Goal: Task Accomplishment & Management: Use online tool/utility

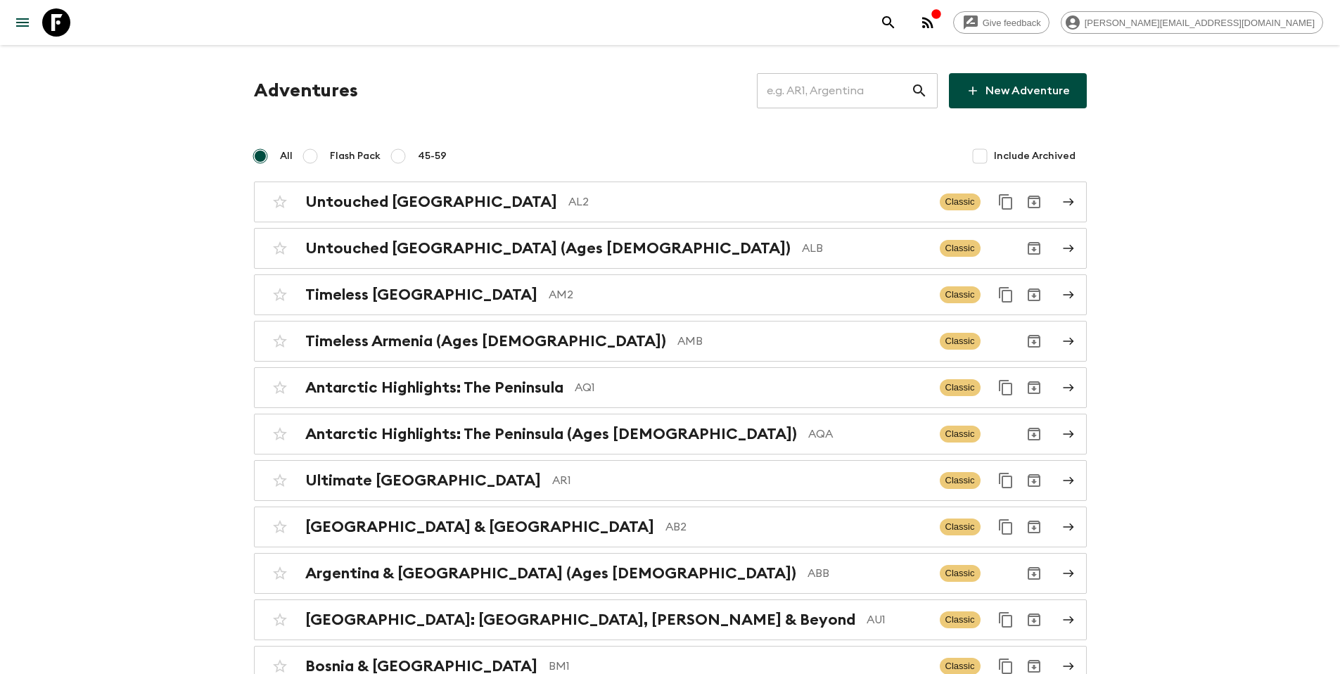
click at [839, 99] on input "text" at bounding box center [834, 90] width 154 height 39
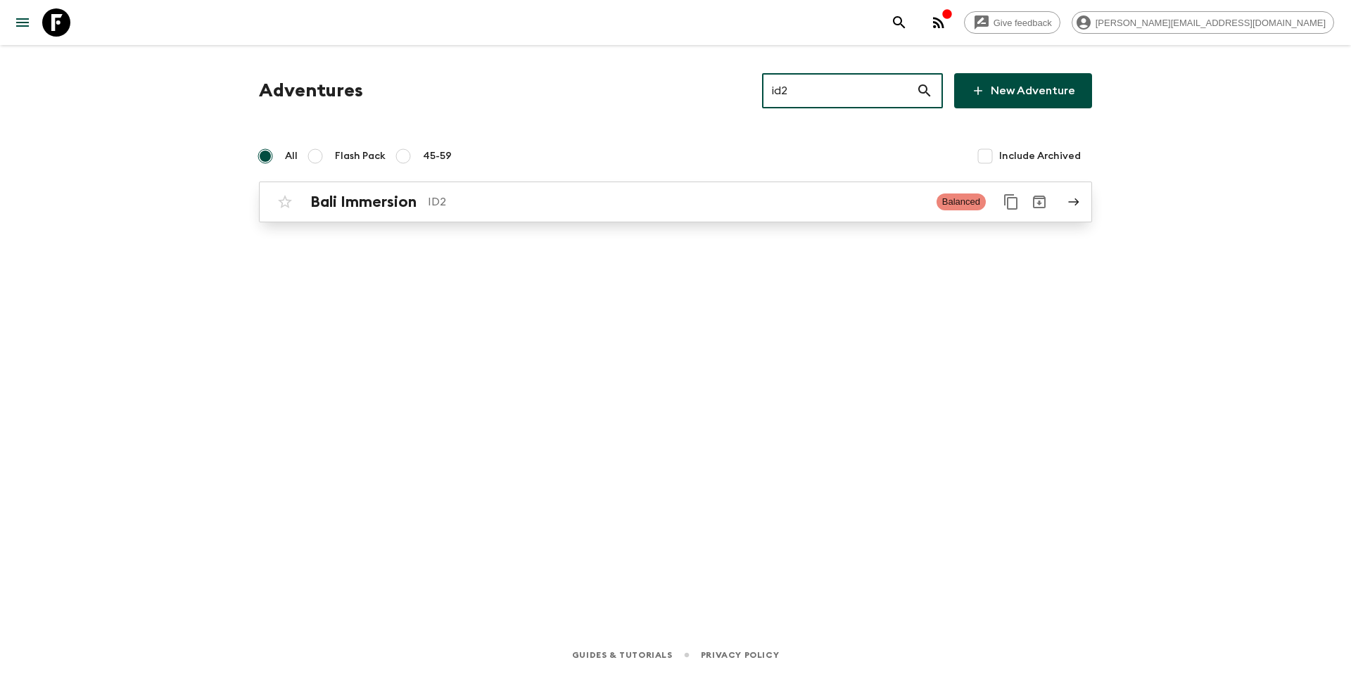
type input "id2"
click at [540, 193] on p "ID2" at bounding box center [676, 201] width 497 height 17
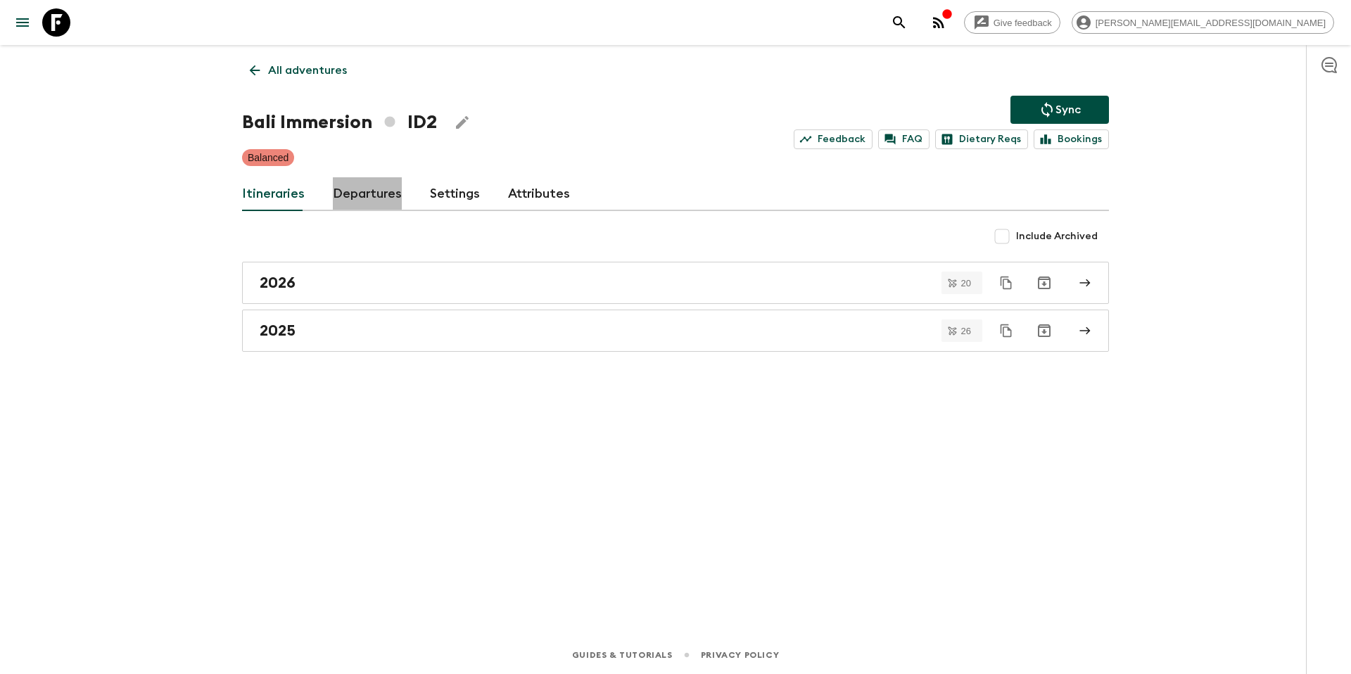
click at [381, 193] on link "Departures" at bounding box center [367, 194] width 69 height 34
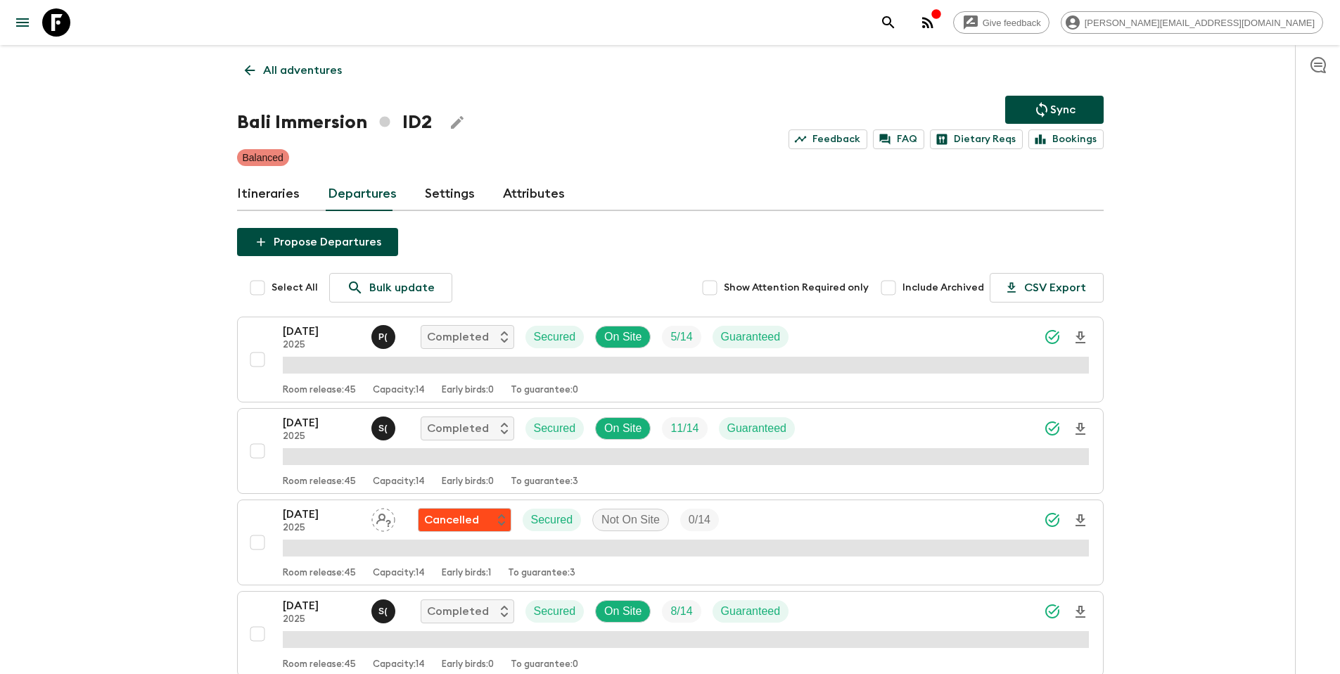
scroll to position [1458, 0]
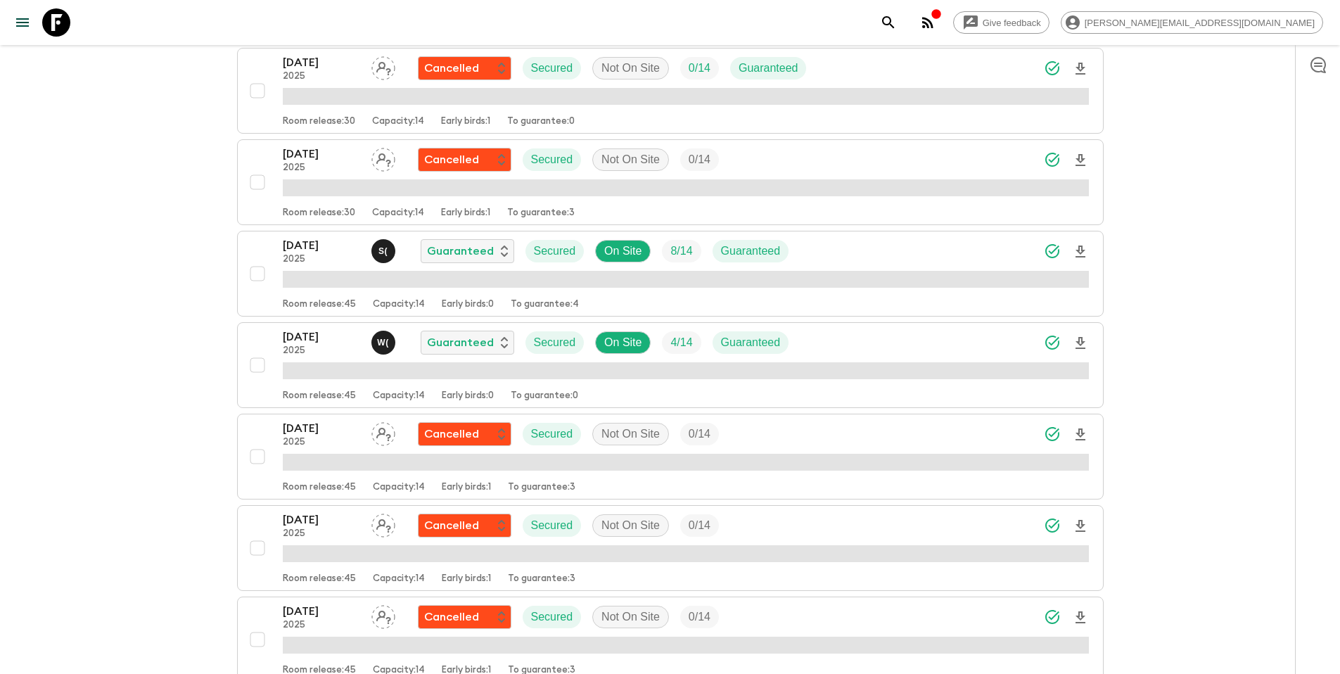
click at [860, 345] on div "[DATE] 2025 W ( Guaranteed Secured On Site 4 / 14 Guaranteed" at bounding box center [686, 343] width 806 height 28
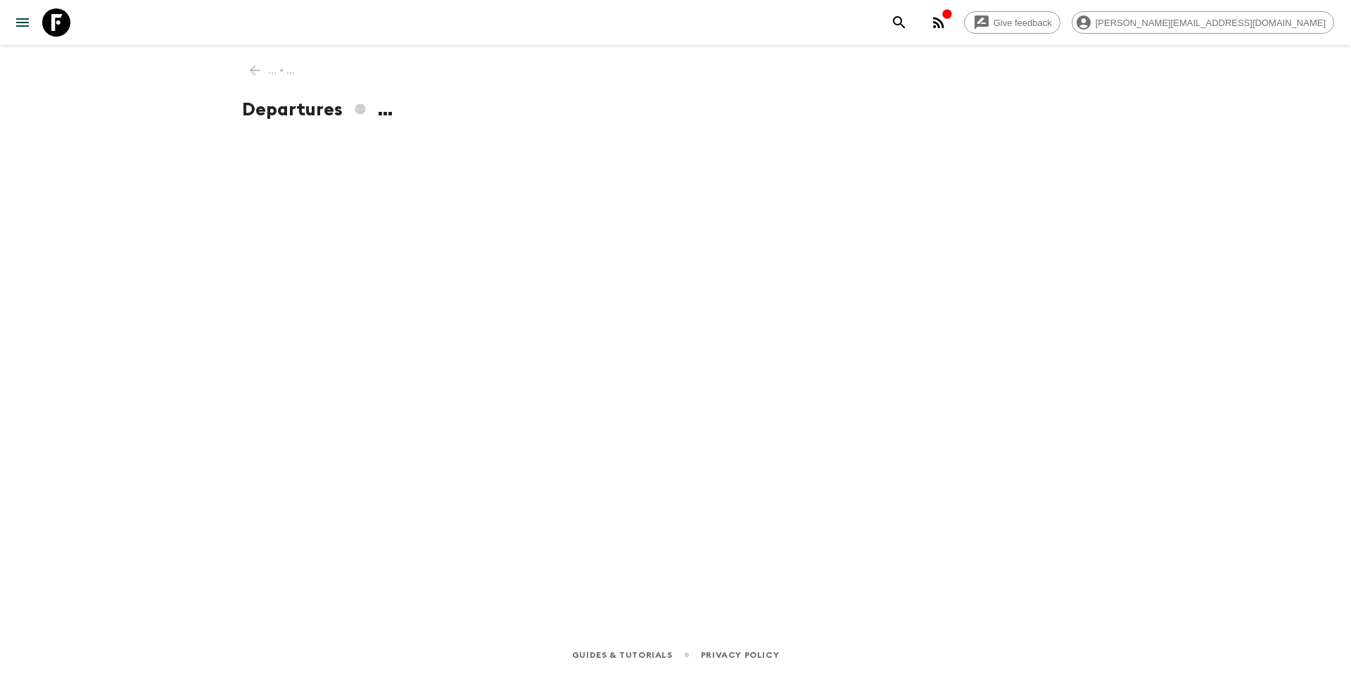
click at [846, 347] on div "... • ... Departures ..." at bounding box center [675, 321] width 901 height 552
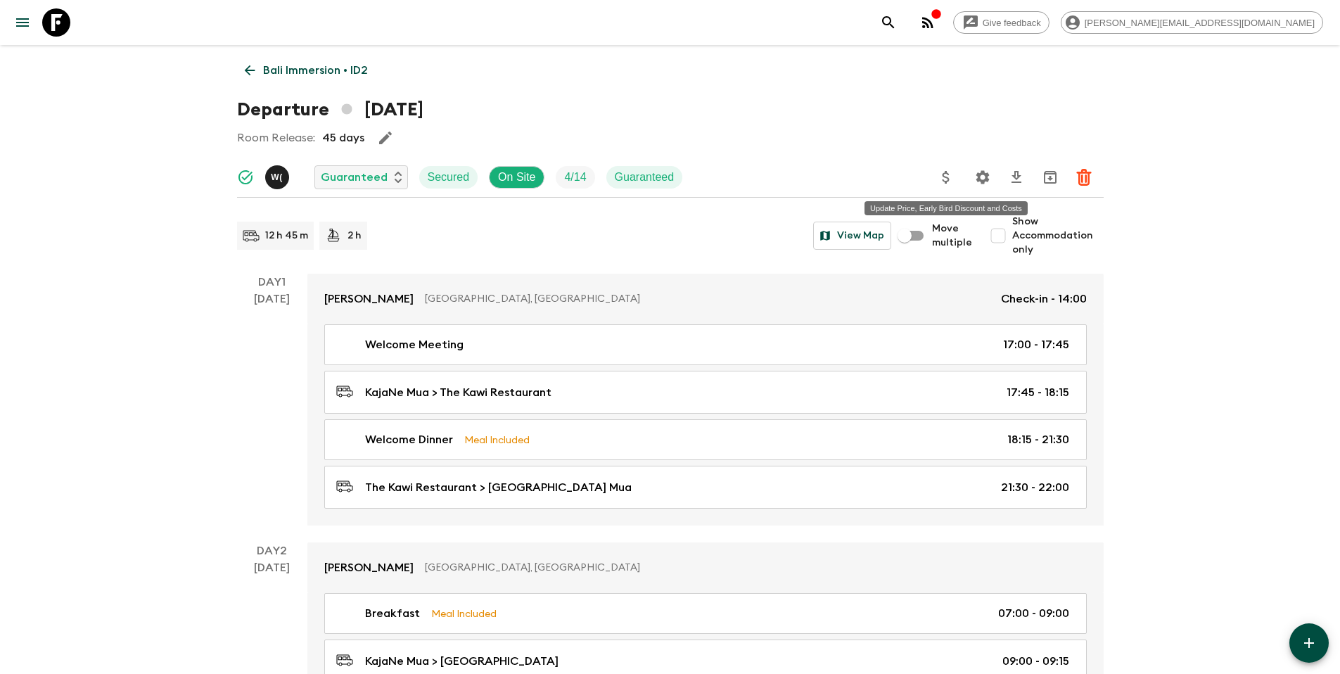
click at [941, 180] on icon "Update Price, Early Bird Discount and Costs" at bounding box center [946, 177] width 17 height 17
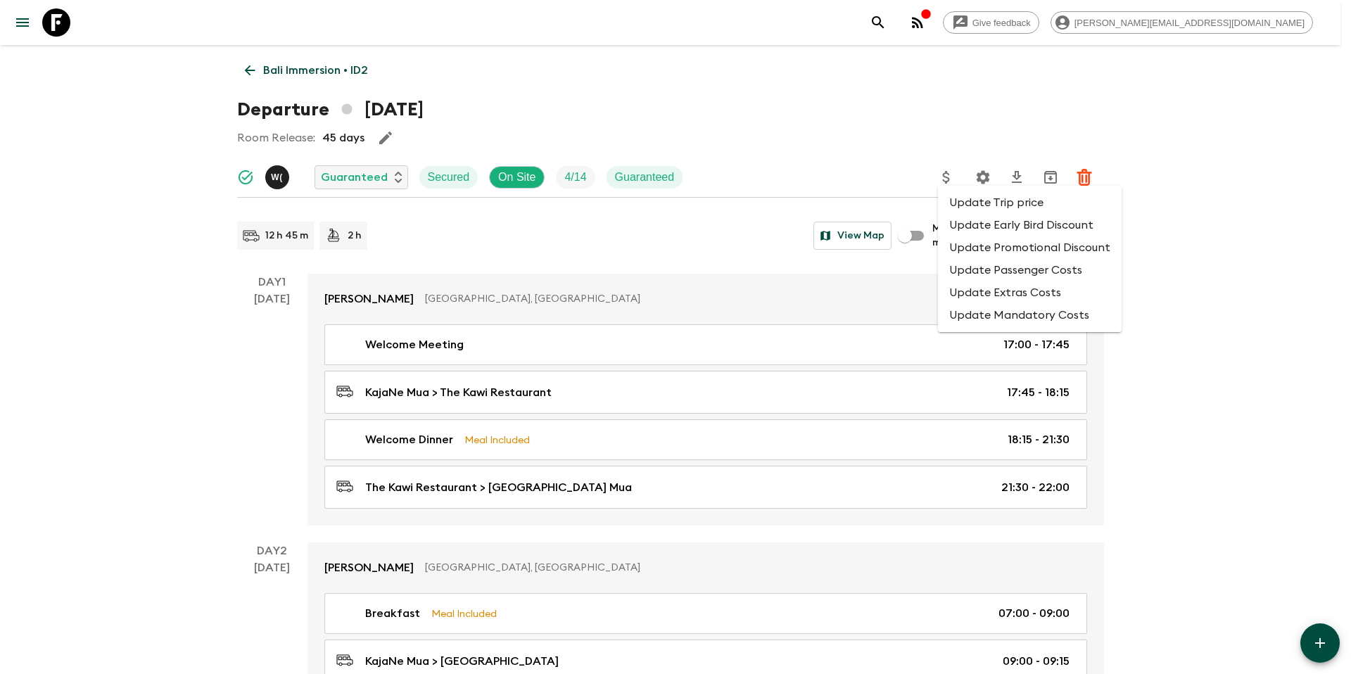
click at [981, 253] on li "Update Promotional Discount" at bounding box center [1030, 247] width 184 height 23
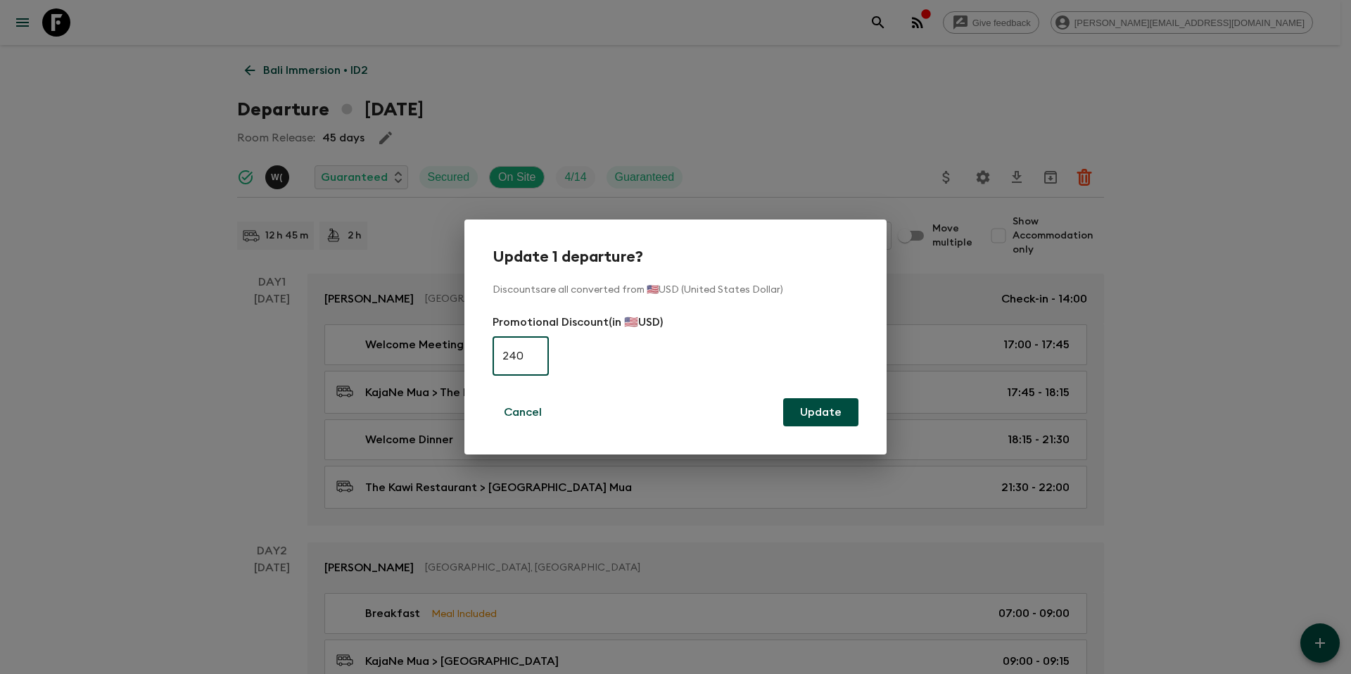
click at [516, 356] on input "240" at bounding box center [520, 355] width 56 height 39
type input "0"
click at [830, 417] on button "Update" at bounding box center [820, 412] width 75 height 28
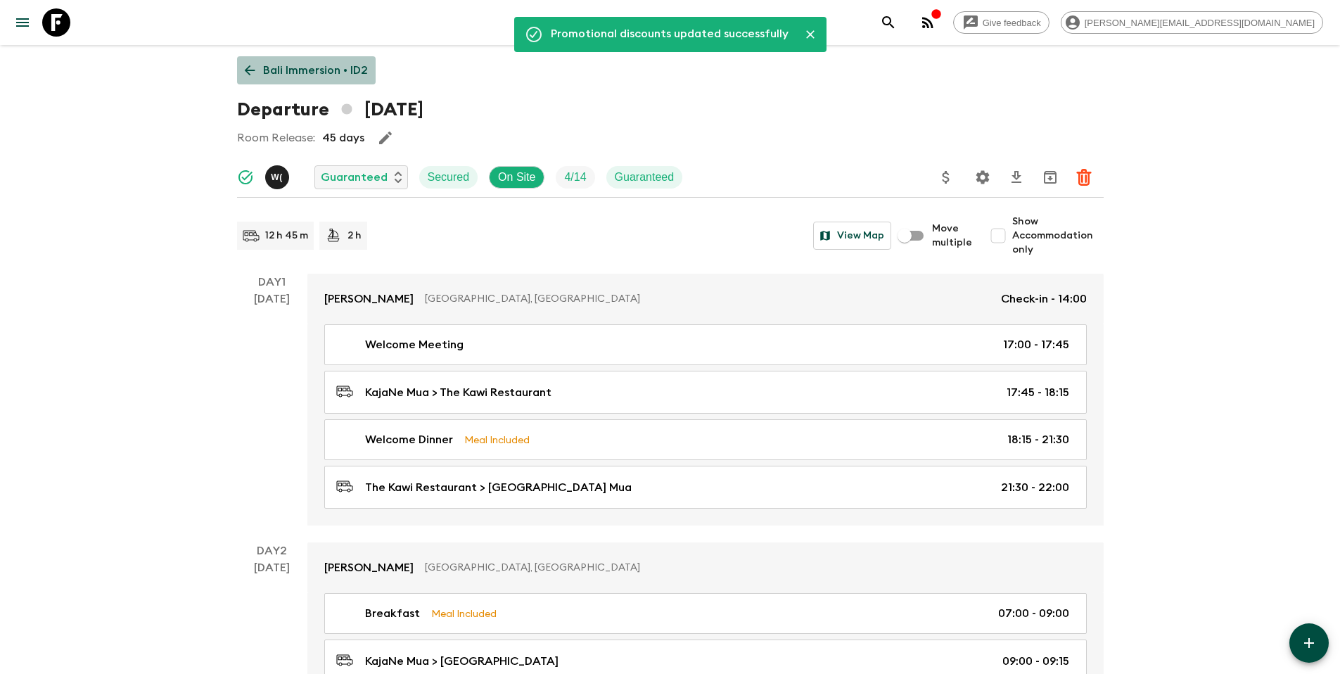
click at [325, 67] on p "Bali Immersion • ID2" at bounding box center [315, 70] width 105 height 17
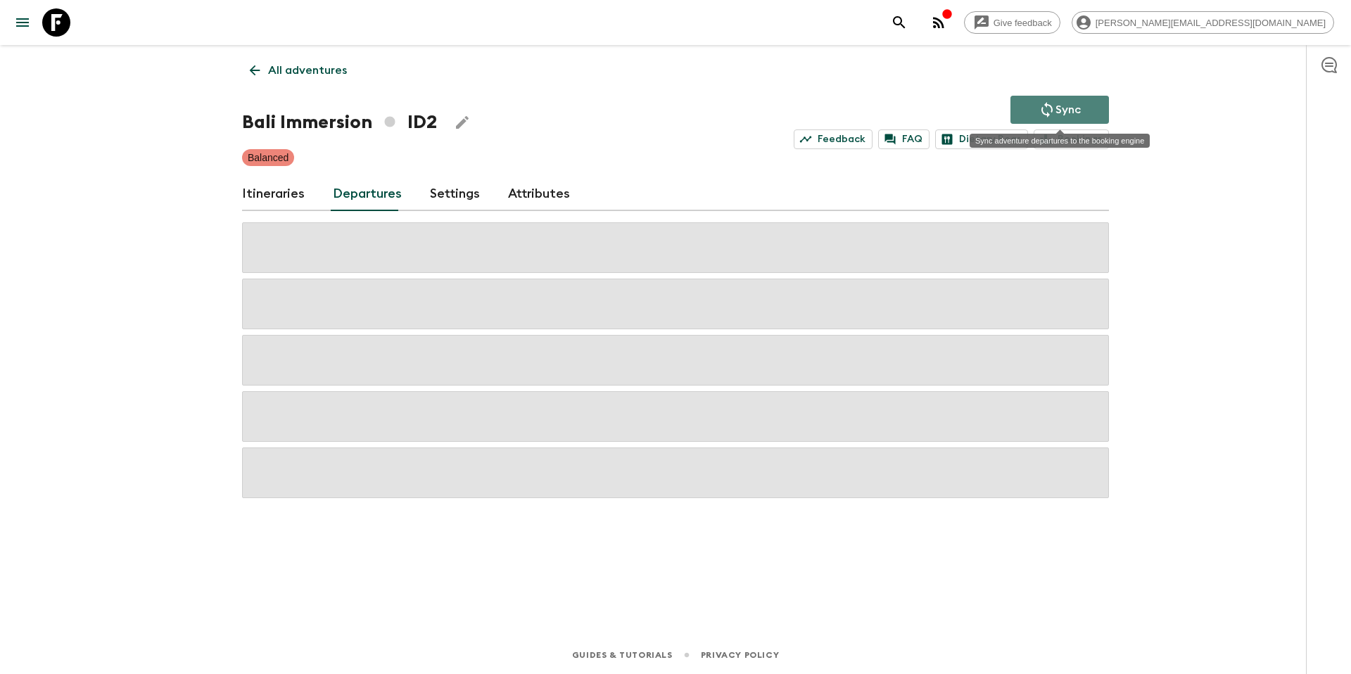
click at [1066, 103] on p "Sync" at bounding box center [1067, 109] width 25 height 17
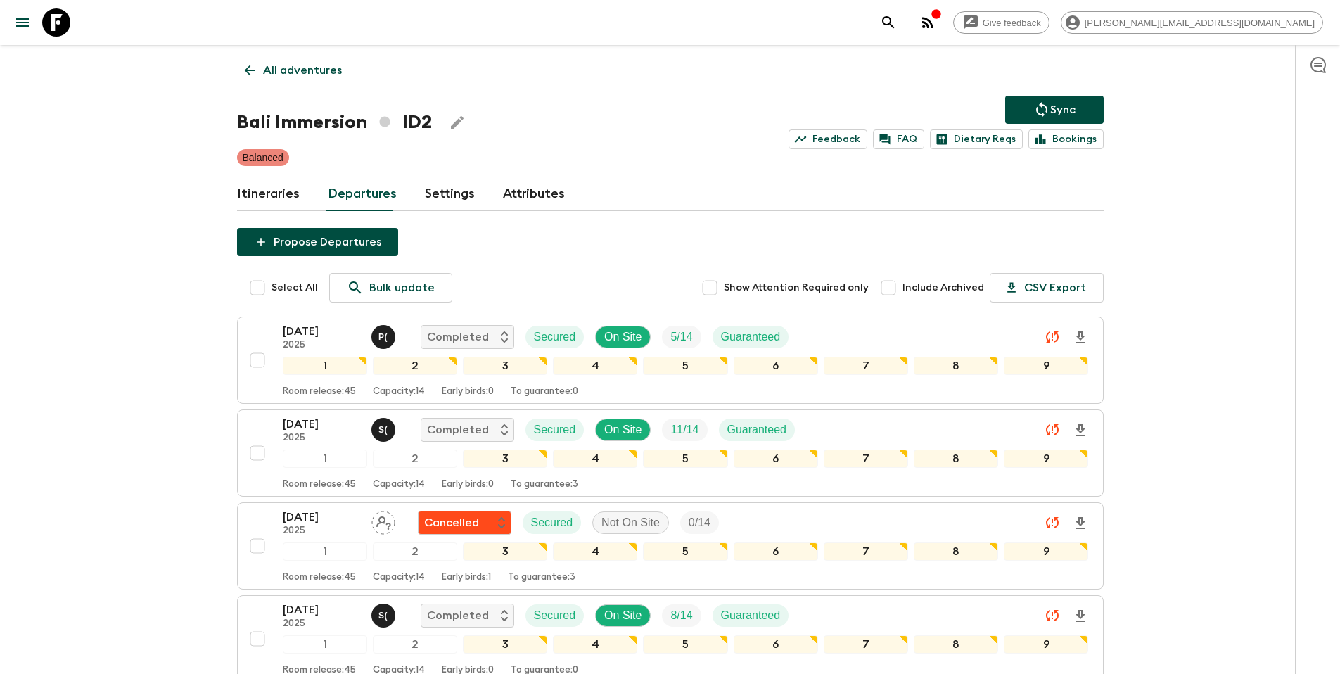
click at [1066, 110] on p "Sync" at bounding box center [1062, 109] width 25 height 17
click at [294, 71] on p "All adventures" at bounding box center [302, 70] width 79 height 17
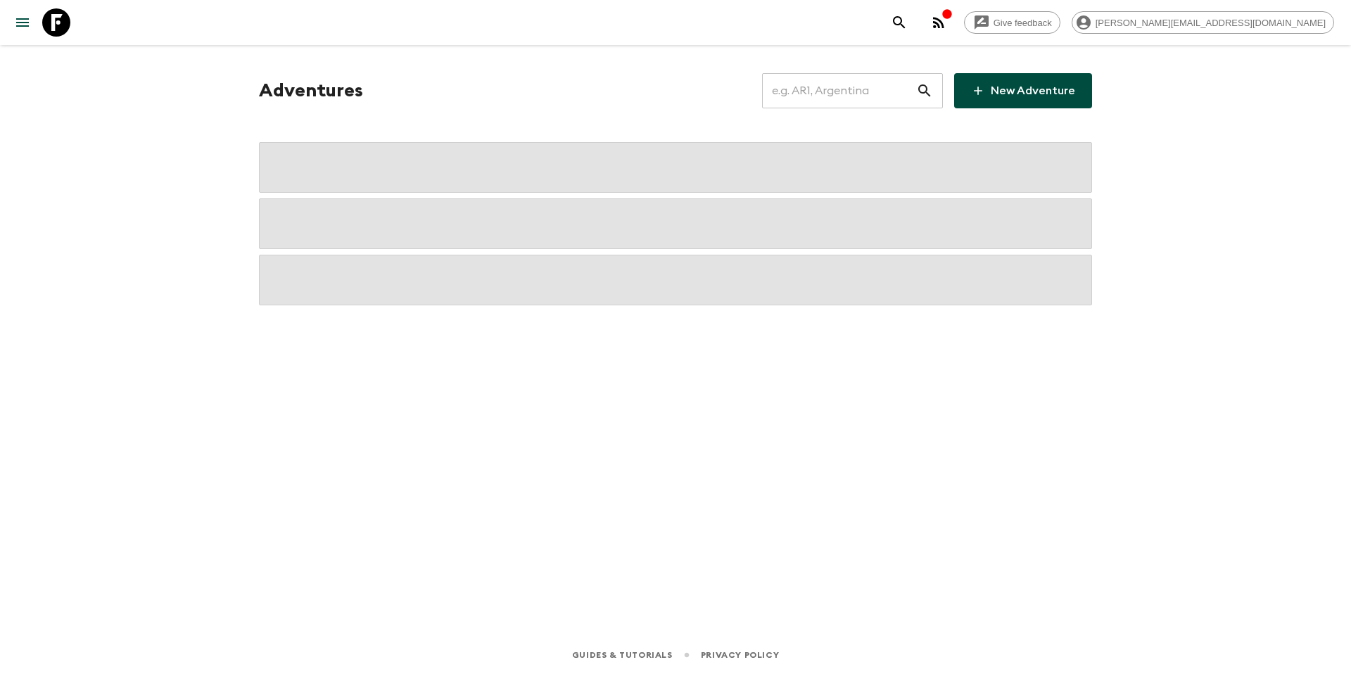
click at [833, 96] on input "text" at bounding box center [839, 90] width 154 height 39
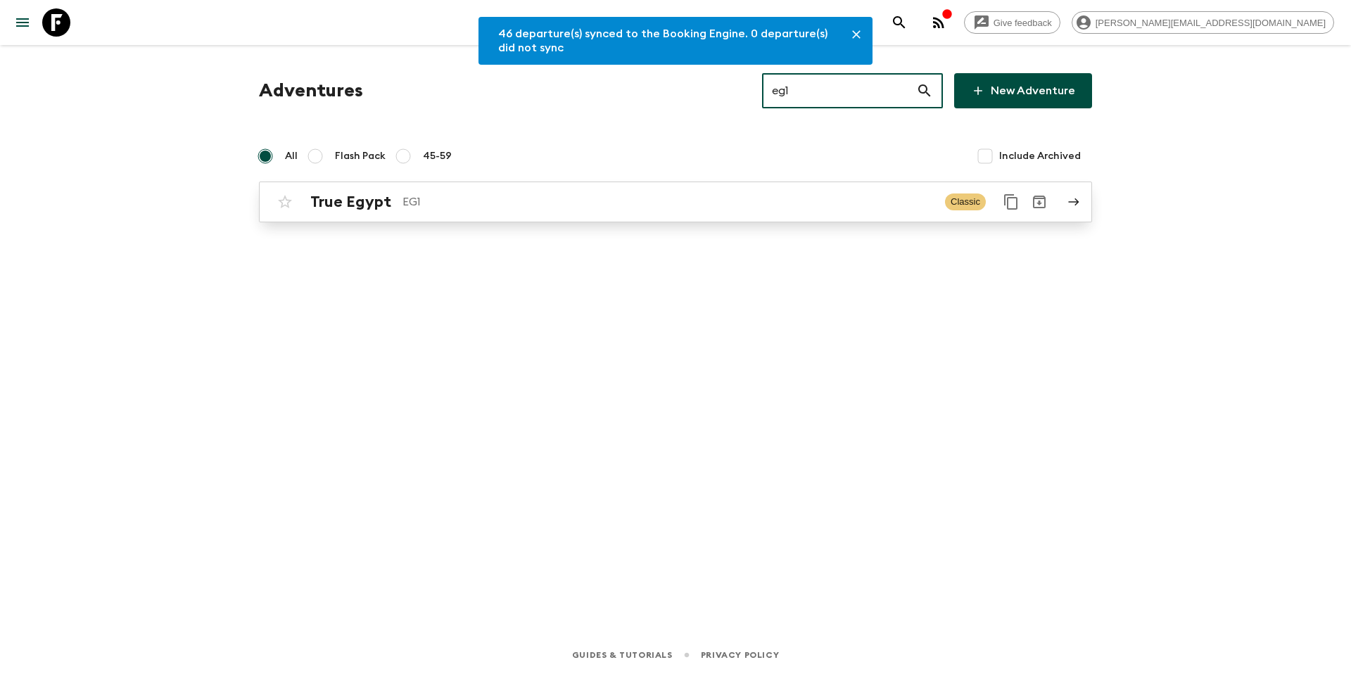
type input "eg1"
click at [530, 205] on p "EG1" at bounding box center [667, 201] width 531 height 17
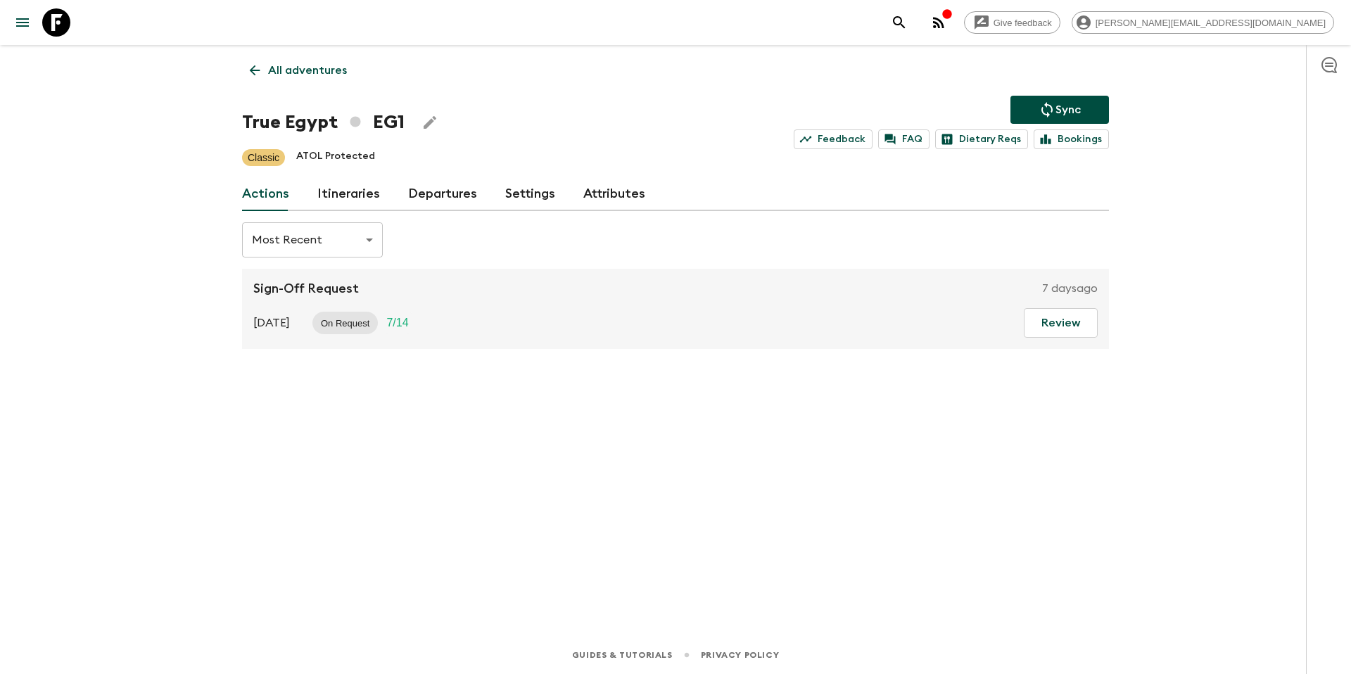
click at [422, 191] on link "Departures" at bounding box center [442, 194] width 69 height 34
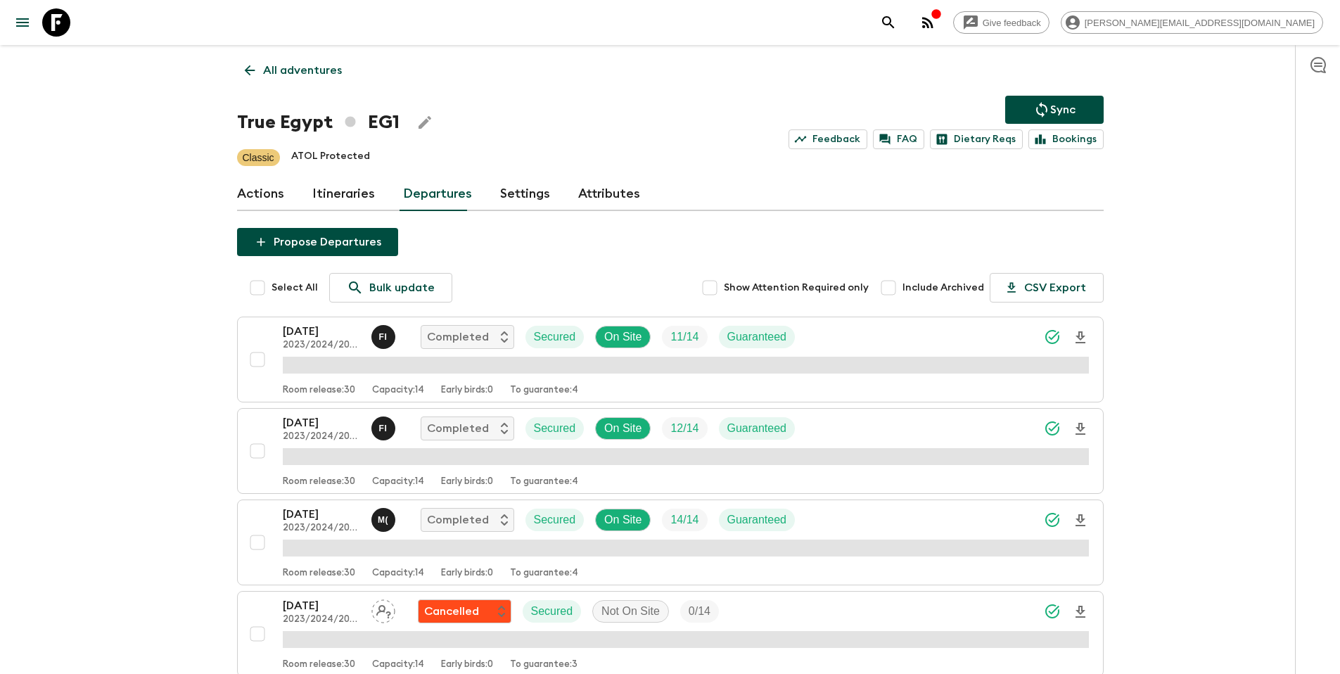
scroll to position [1732, 0]
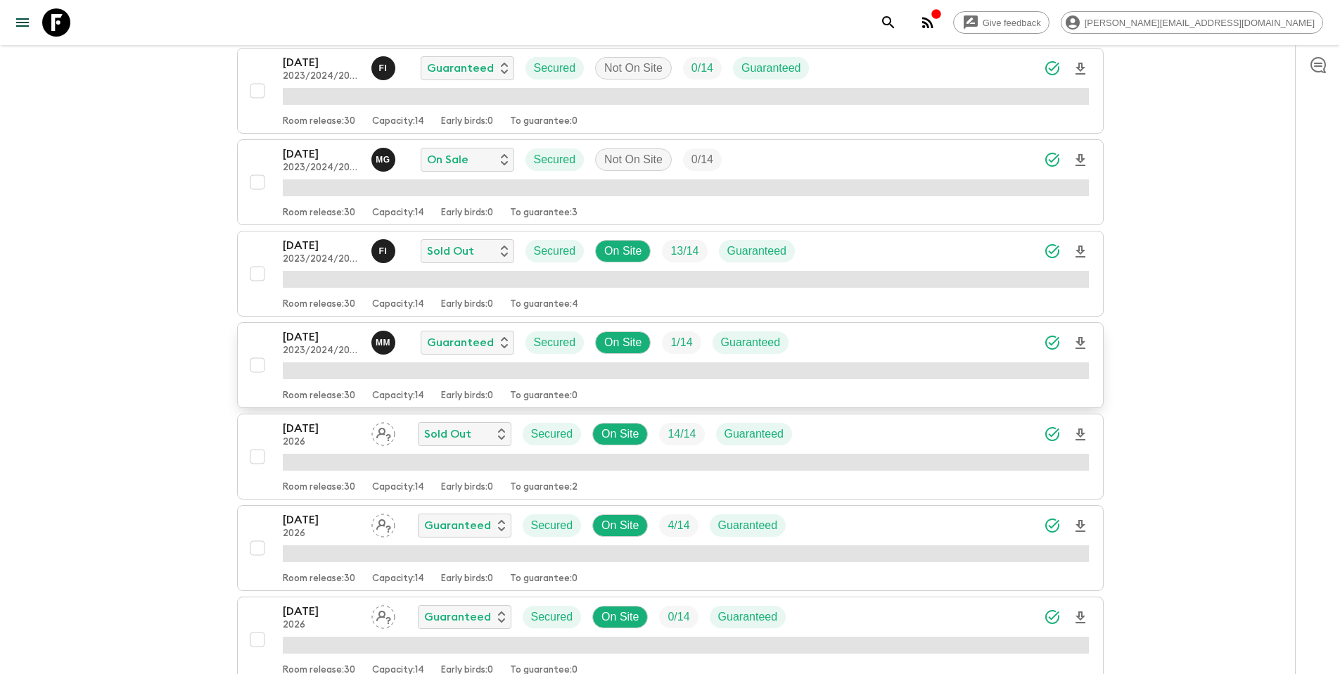
click at [834, 346] on div "[DATE] 2023/2024/2025 M M Guaranteed Secured On Site 1 / 14 Guaranteed" at bounding box center [686, 343] width 806 height 28
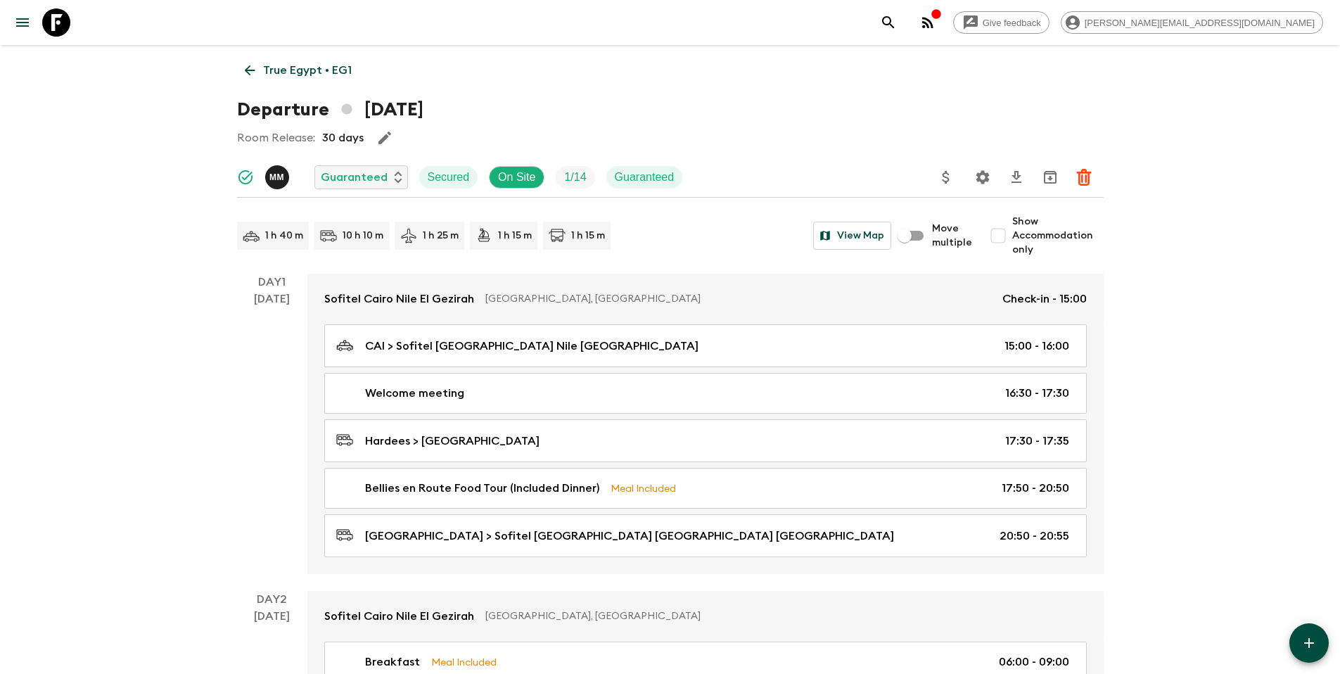
click at [936, 174] on button "Update Price, Early Bird Discount and Costs" at bounding box center [946, 177] width 28 height 28
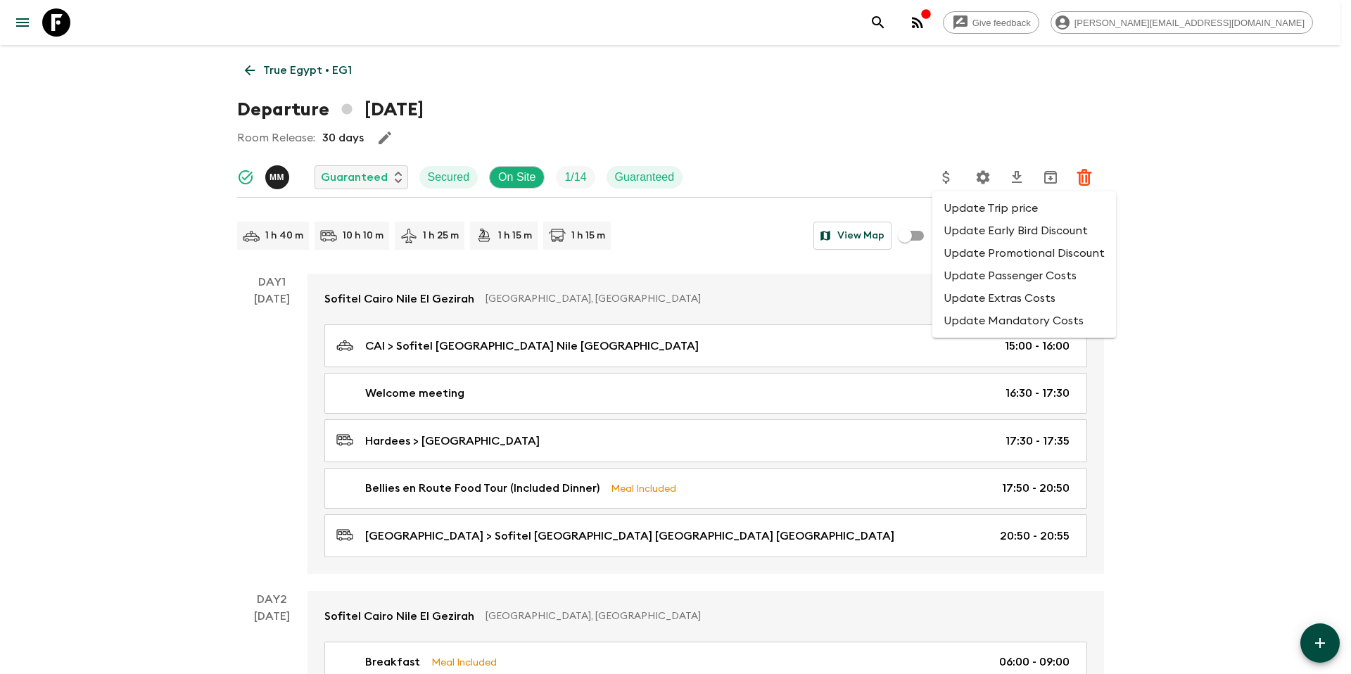
click at [964, 253] on li "Update Promotional Discount" at bounding box center [1024, 253] width 184 height 23
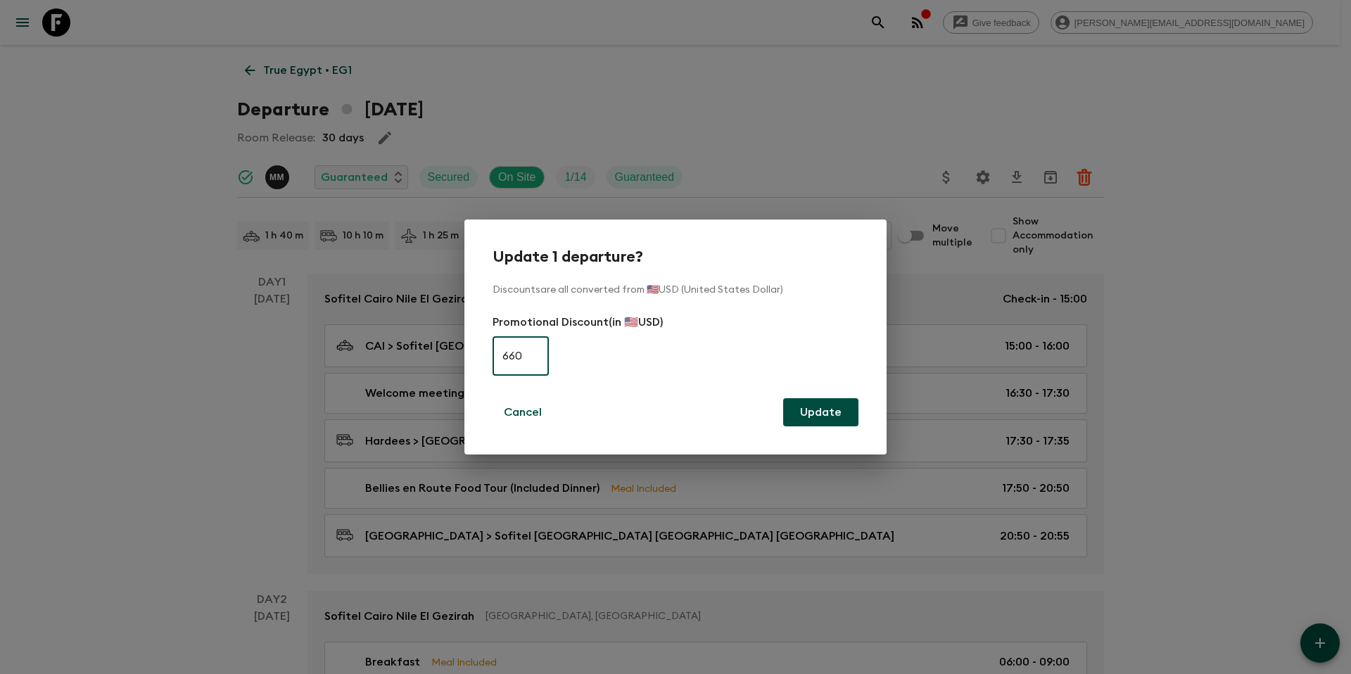
click at [517, 357] on input "660" at bounding box center [520, 355] width 56 height 39
type input "440"
click at [836, 412] on button "Update" at bounding box center [820, 412] width 75 height 28
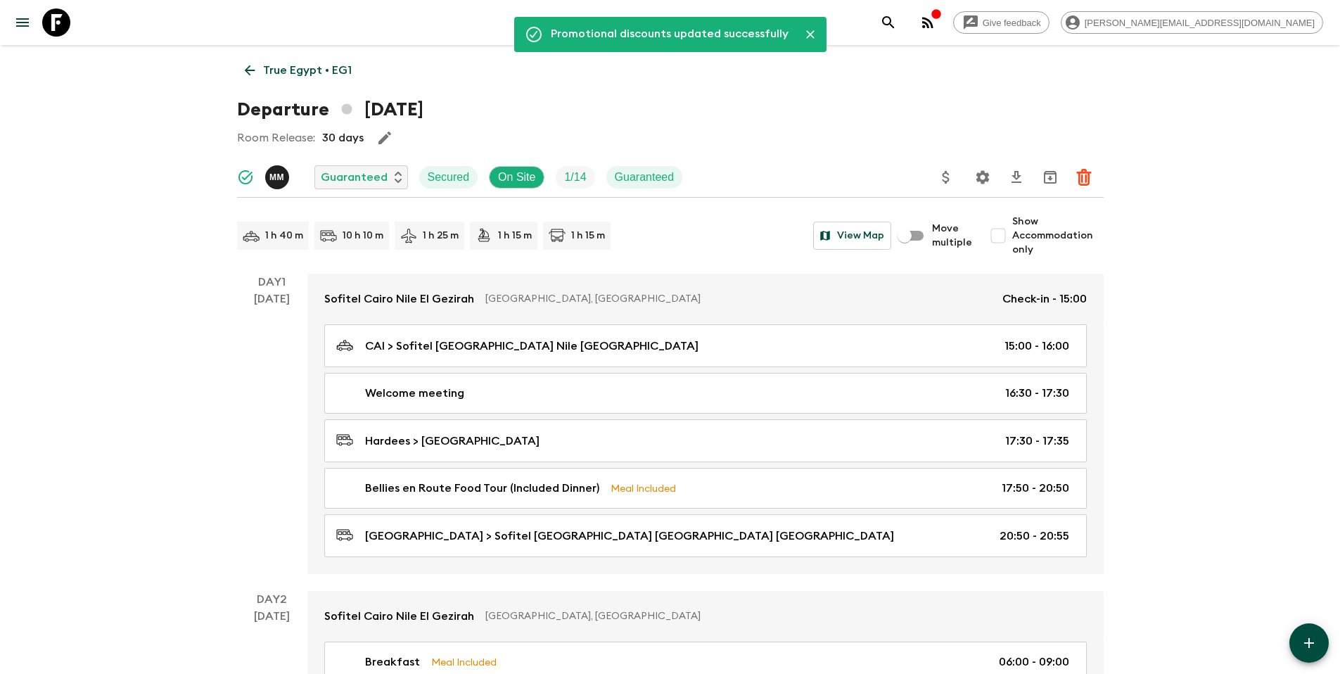
click at [298, 78] on p "True Egypt • EG1" at bounding box center [307, 70] width 89 height 17
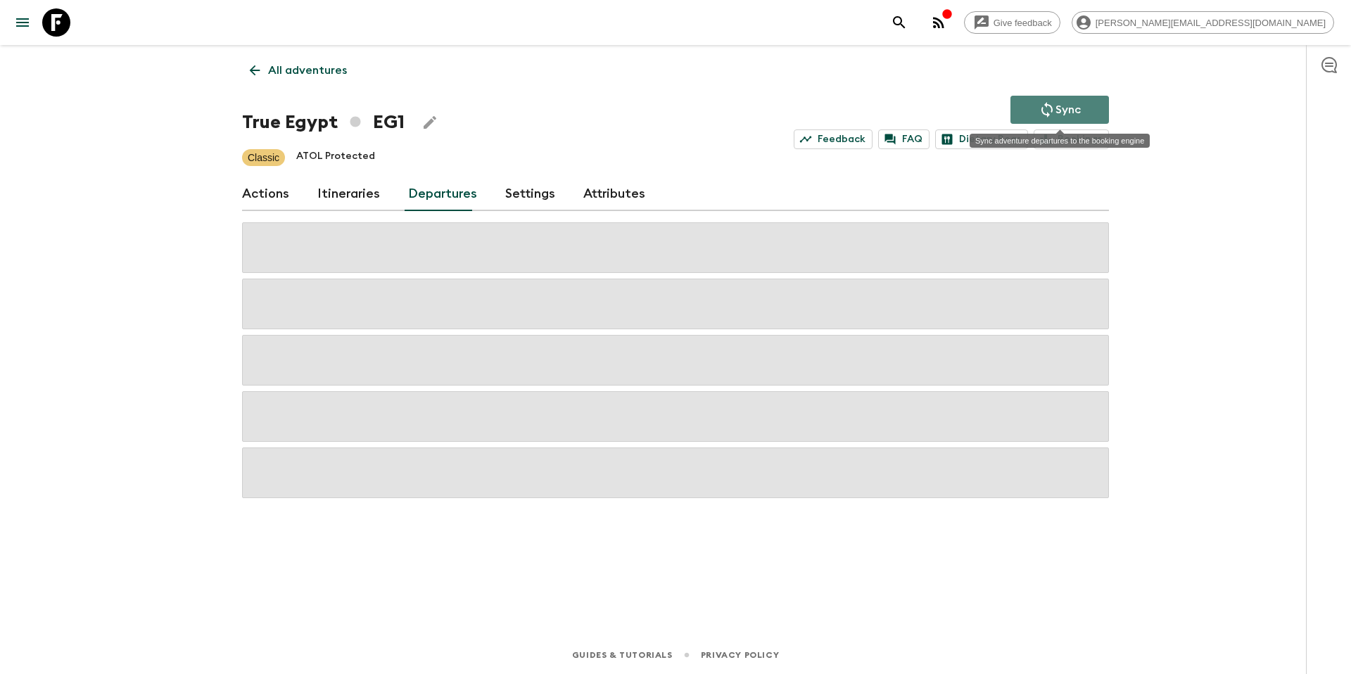
click at [1079, 107] on p "Sync" at bounding box center [1067, 109] width 25 height 17
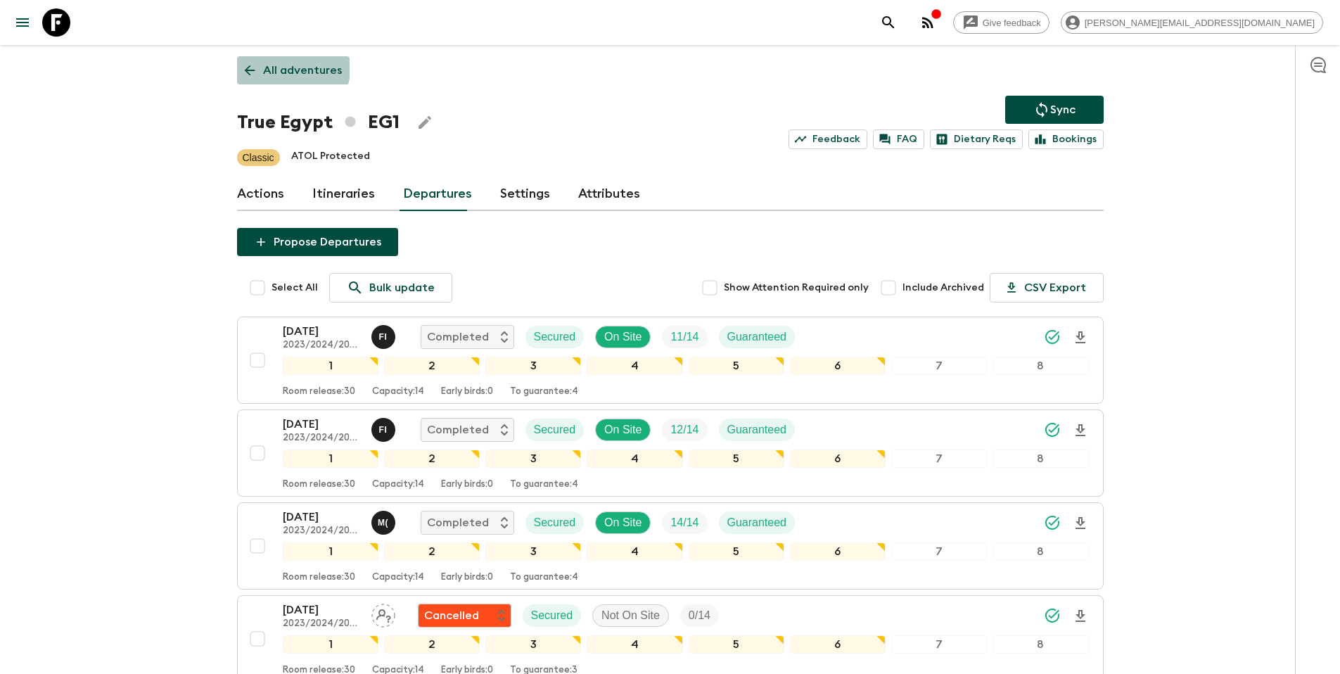
click at [273, 65] on p "All adventures" at bounding box center [302, 70] width 79 height 17
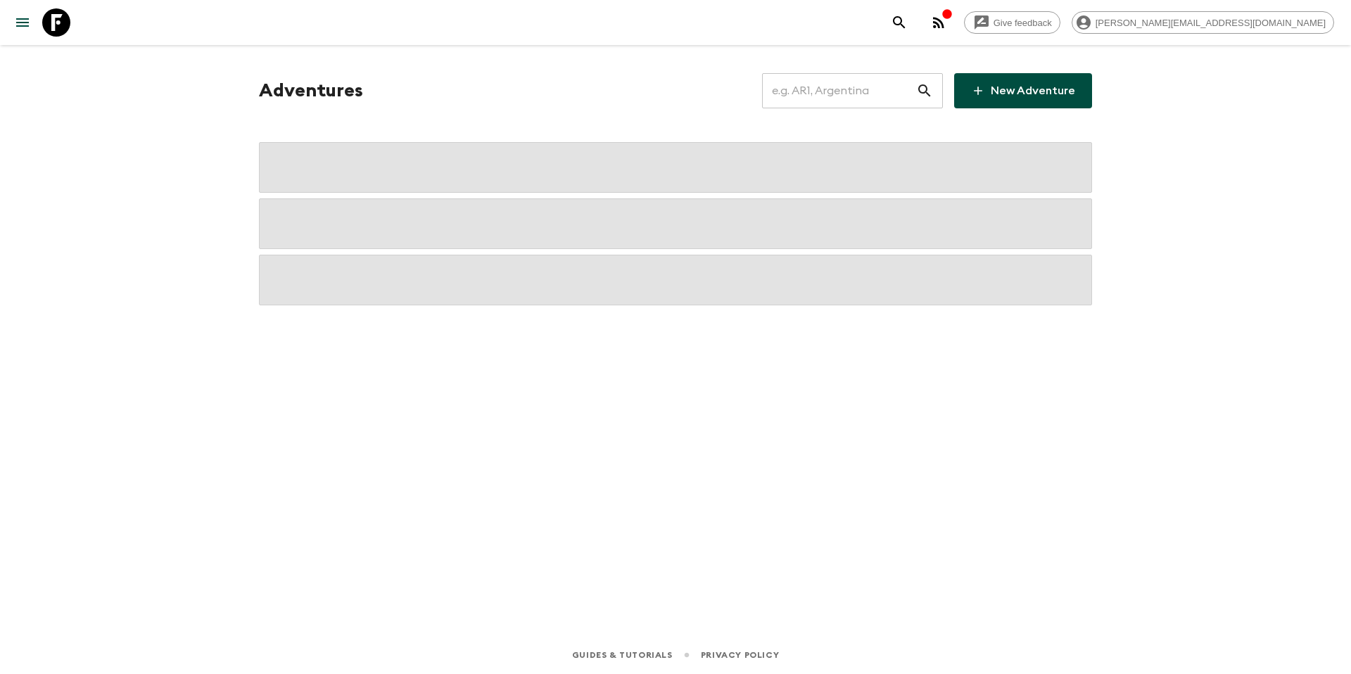
click at [839, 98] on input "text" at bounding box center [839, 90] width 154 height 39
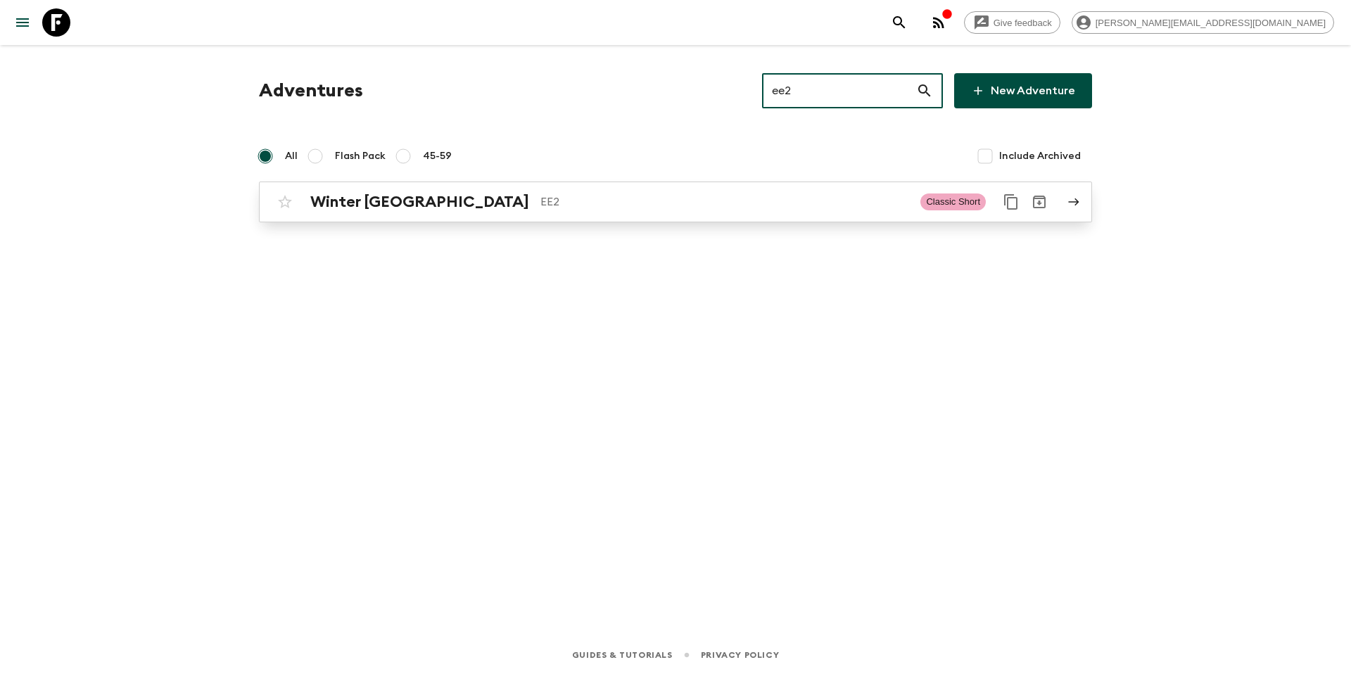
type input "ee2"
click at [742, 220] on link "Winter Estonia EE2 Classic Short" at bounding box center [675, 202] width 833 height 41
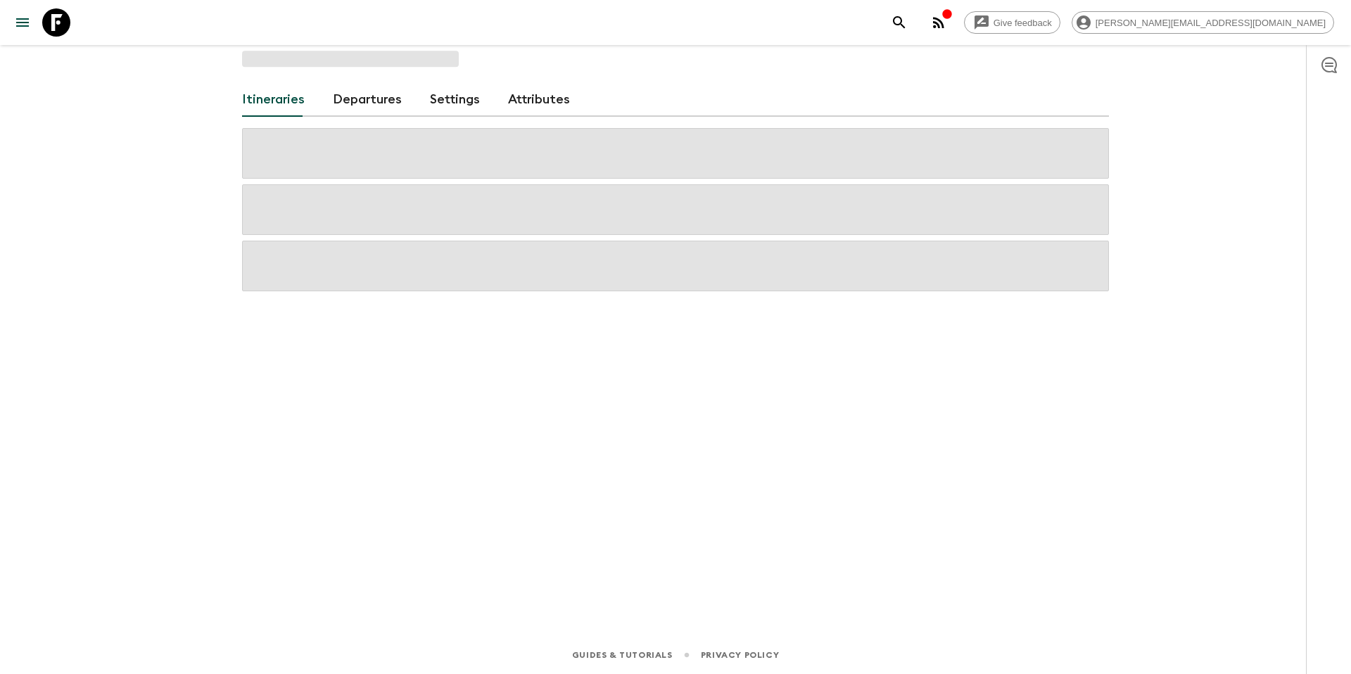
click at [363, 103] on link "Departures" at bounding box center [367, 100] width 69 height 34
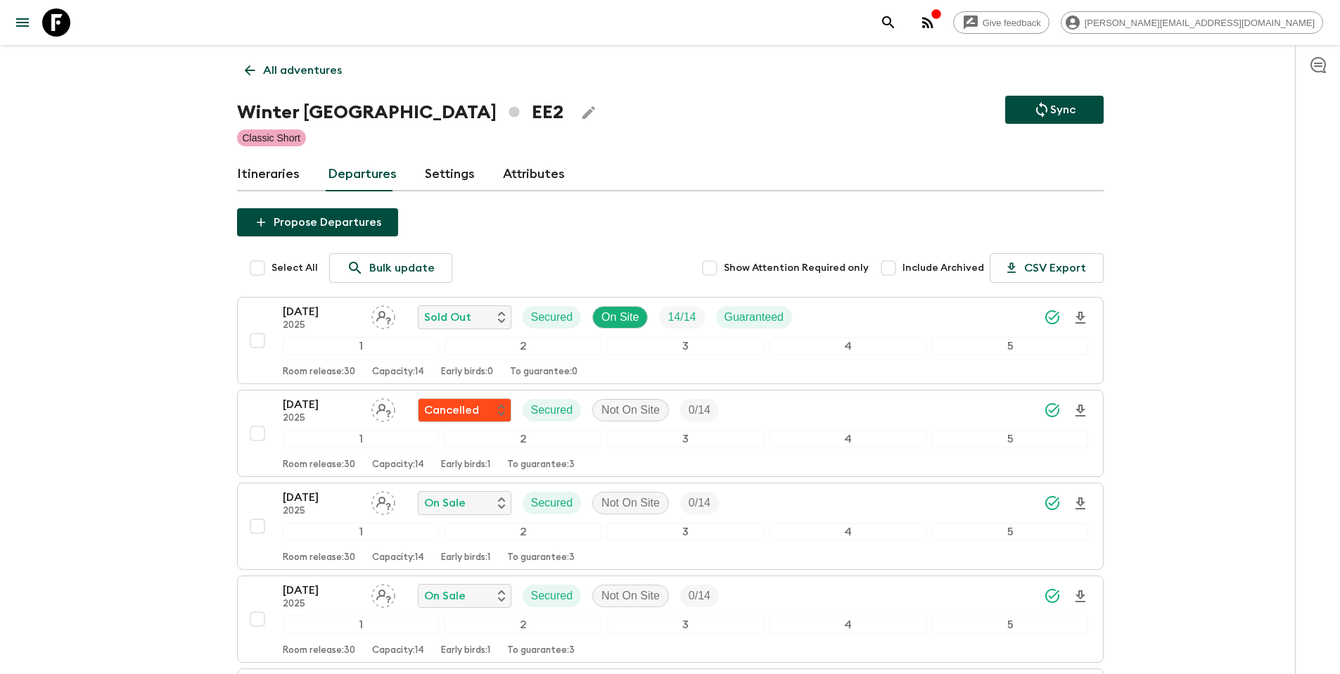
scroll to position [346, 0]
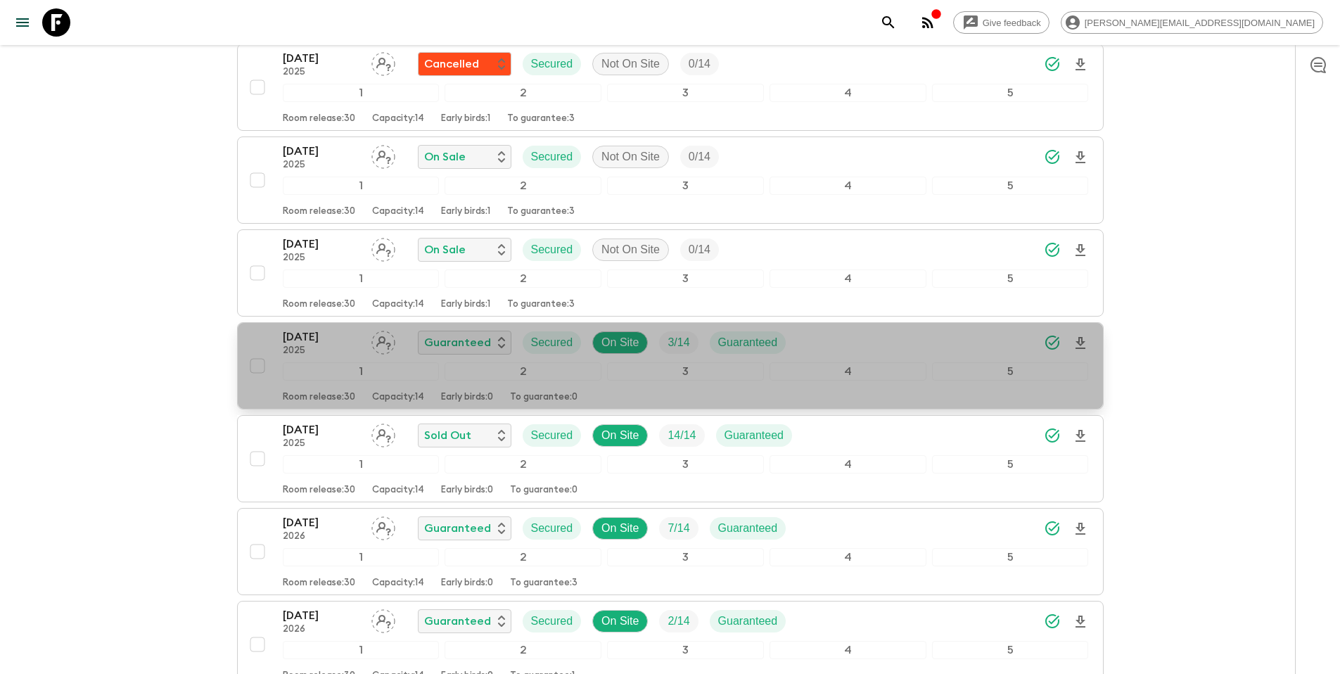
click at [863, 349] on div "[DATE] 2025 Guaranteed Secured On Site 3 / 14 Guaranteed" at bounding box center [686, 343] width 806 height 28
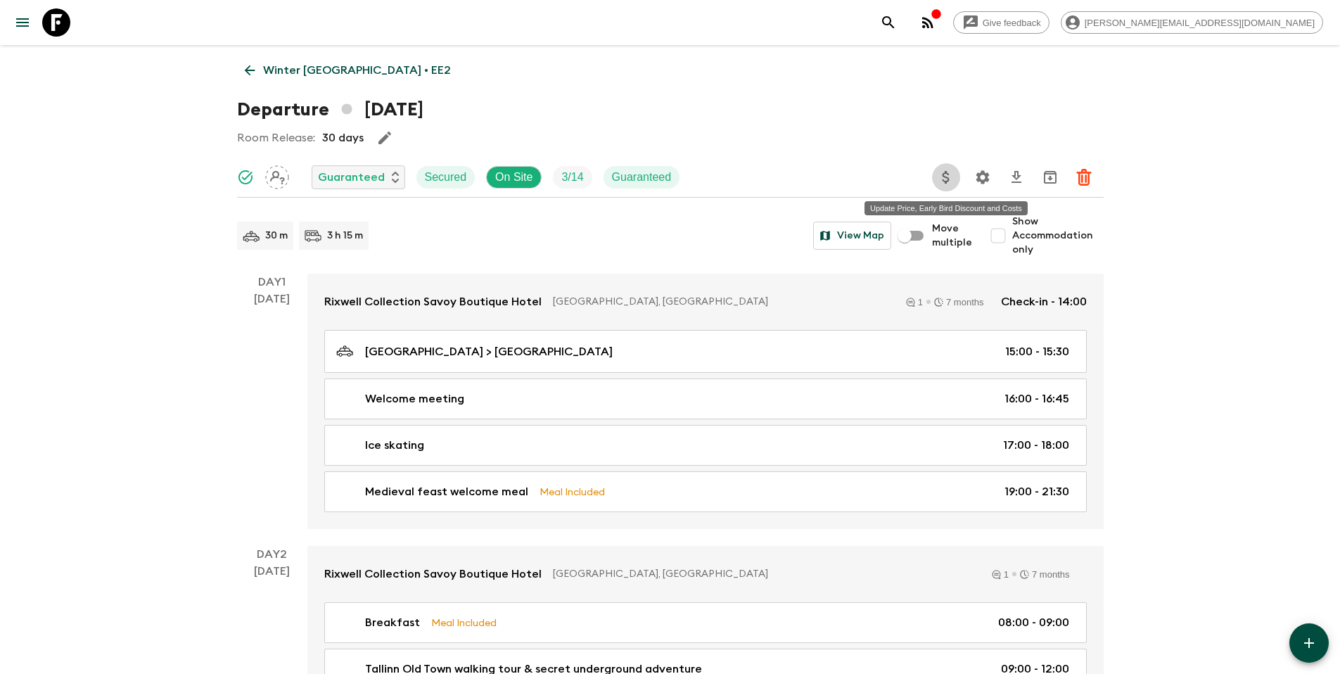
click at [945, 178] on icon "Update Price, Early Bird Discount and Costs" at bounding box center [946, 177] width 17 height 17
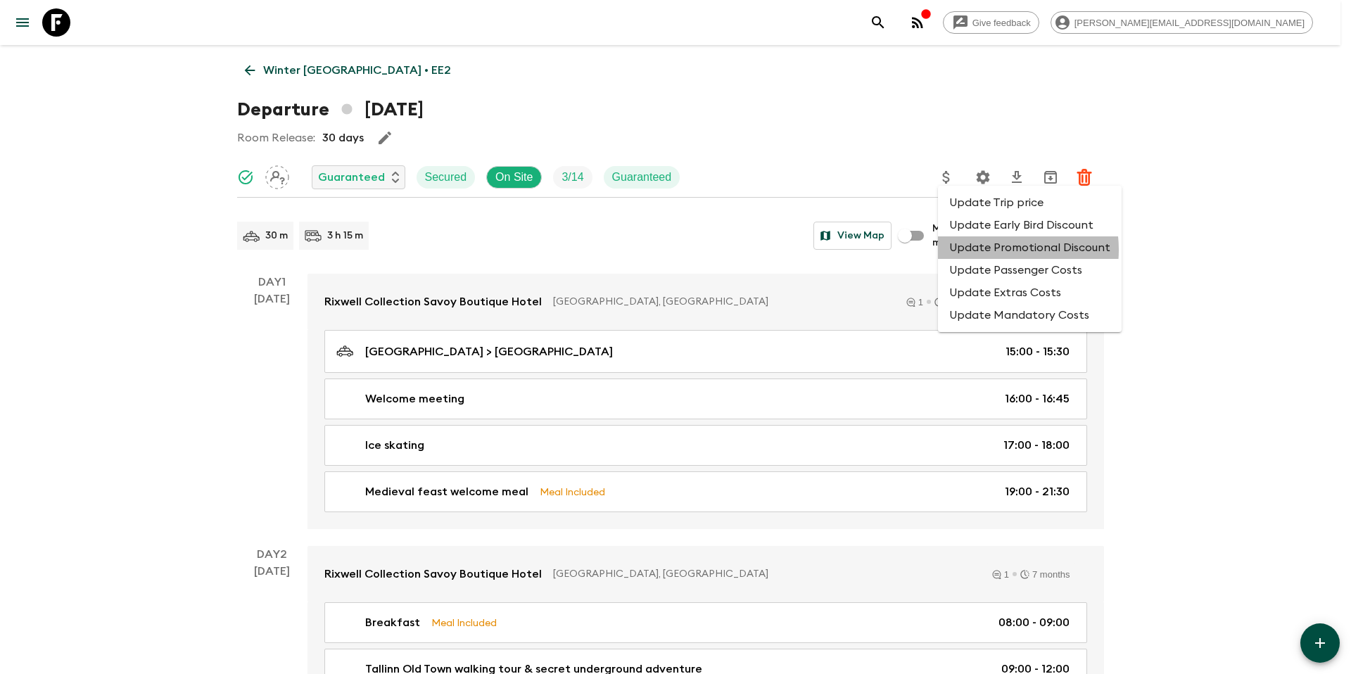
click at [991, 250] on li "Update Promotional Discount" at bounding box center [1030, 247] width 184 height 23
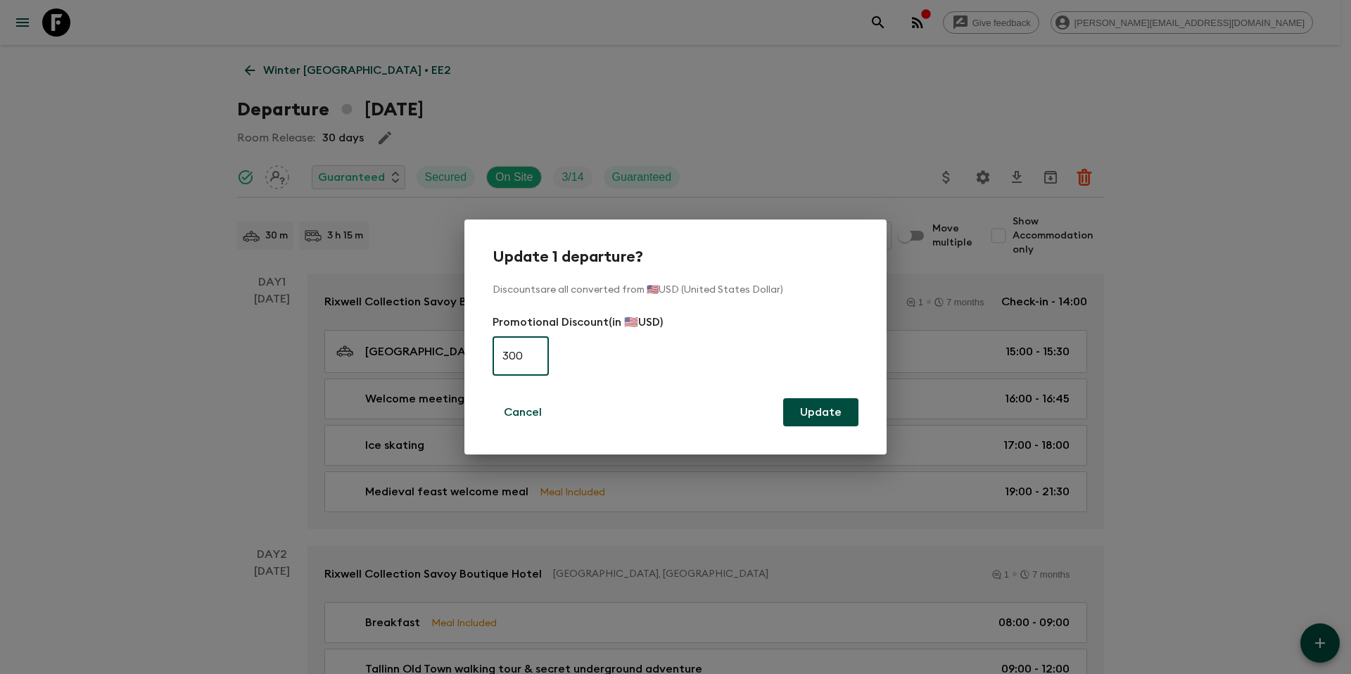
click at [510, 355] on input "300" at bounding box center [520, 355] width 56 height 39
type input "0"
click at [835, 420] on button "Update" at bounding box center [820, 412] width 75 height 28
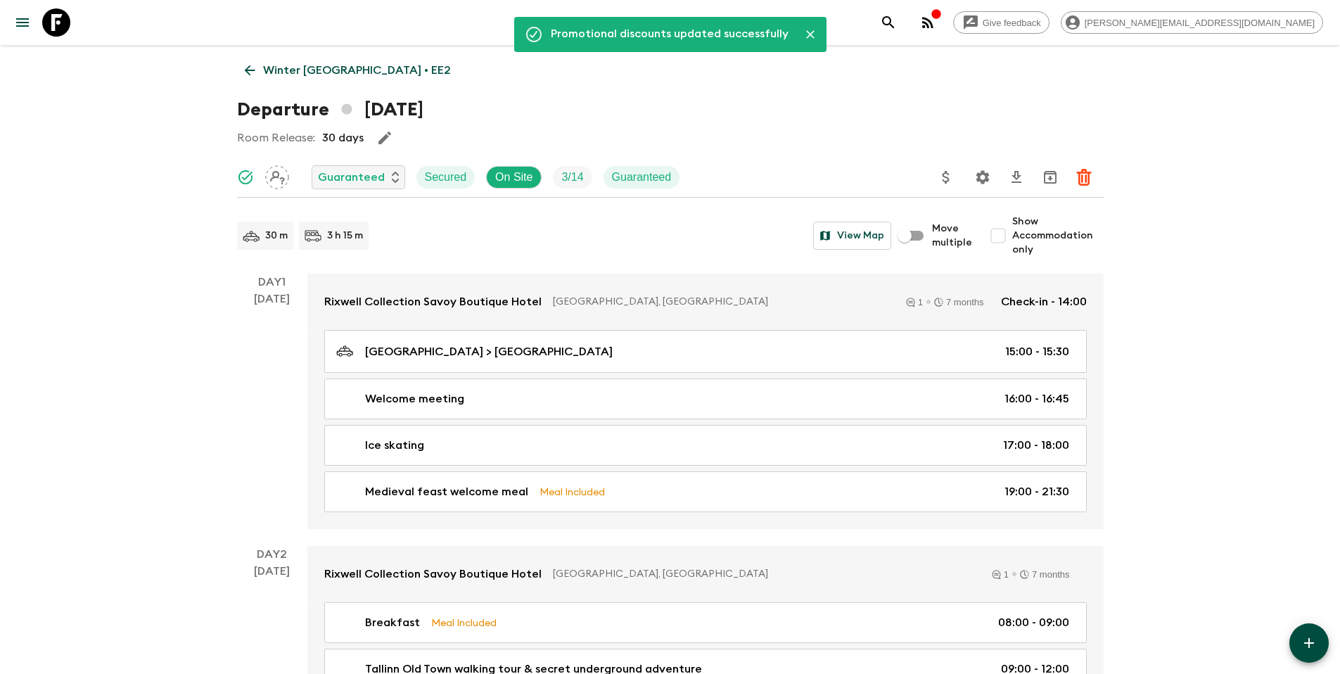
click at [271, 66] on p "Winter [GEOGRAPHIC_DATA] • EE2" at bounding box center [357, 70] width 188 height 17
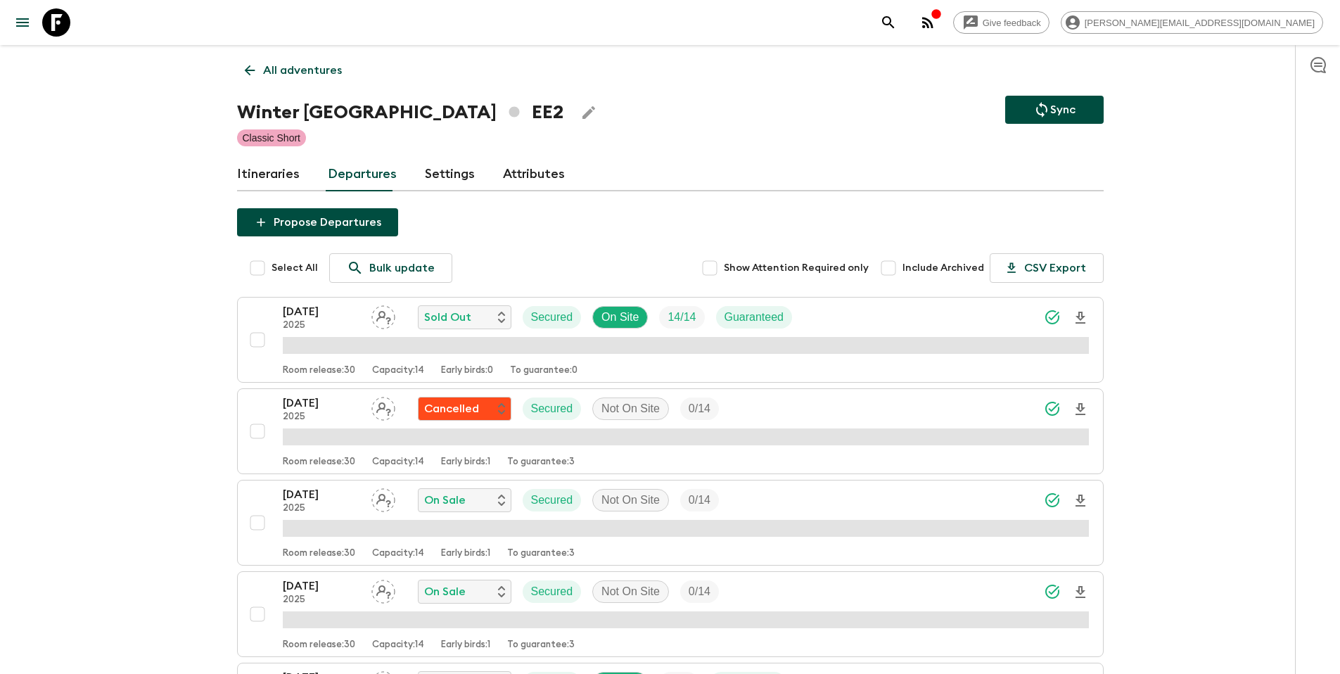
click at [1062, 112] on p "Sync" at bounding box center [1062, 109] width 25 height 17
